Goal: Information Seeking & Learning: Find specific fact

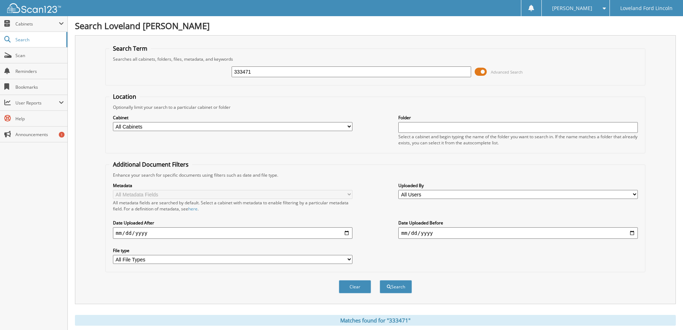
click at [182, 70] on div "333471 Advanced Search" at bounding box center [375, 71] width 532 height 19
type input "335264"
click at [380, 280] on button "Search" at bounding box center [396, 286] width 32 height 13
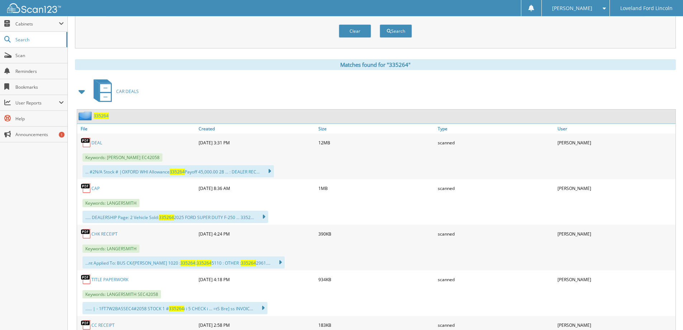
scroll to position [287, 0]
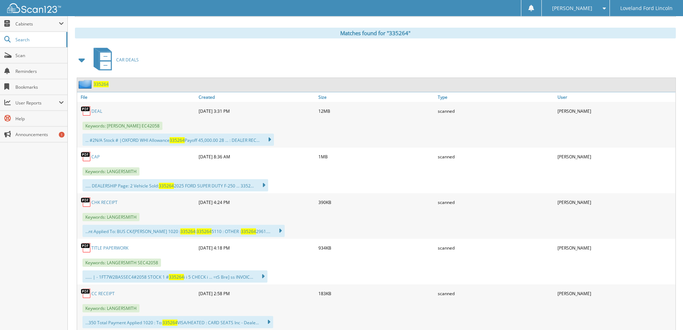
click at [98, 112] on link "DEAL" at bounding box center [96, 111] width 11 height 6
